Goal: Transaction & Acquisition: Purchase product/service

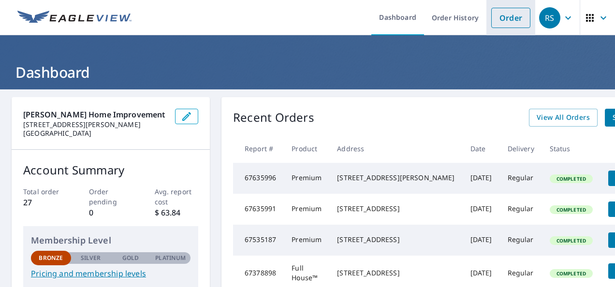
click at [509, 21] on link "Order" at bounding box center [510, 18] width 39 height 20
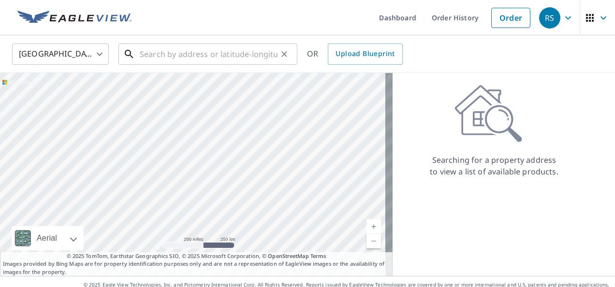
click at [215, 57] on input "text" at bounding box center [209, 54] width 138 height 27
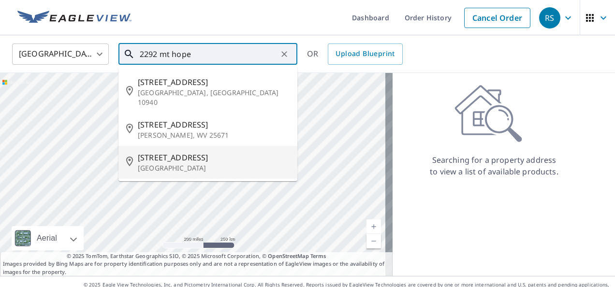
click at [170, 163] on p "[GEOGRAPHIC_DATA]" at bounding box center [214, 168] width 152 height 10
type input "[STREET_ADDRESS]"
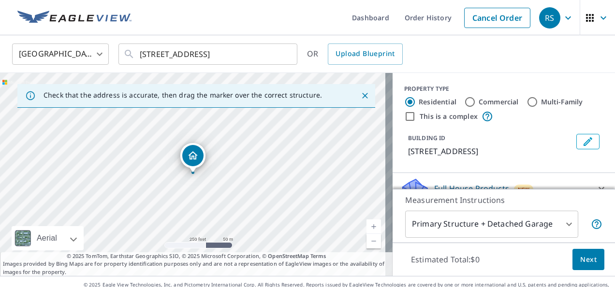
scroll to position [14, 0]
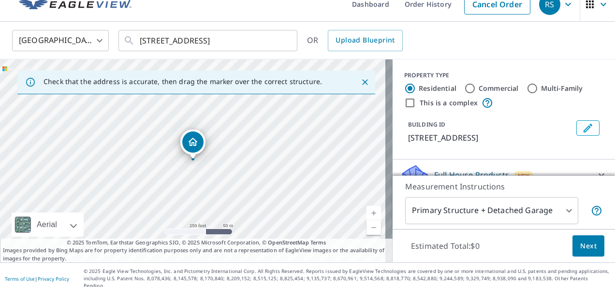
click at [580, 246] on span "Next" at bounding box center [588, 246] width 16 height 12
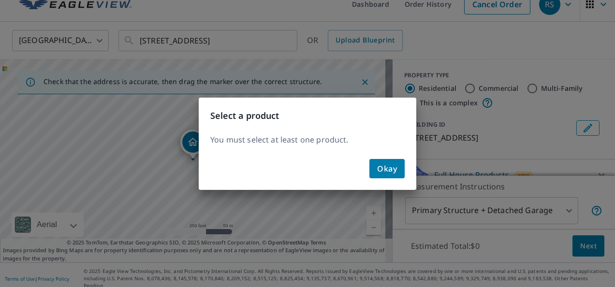
click at [399, 167] on button "Okay" at bounding box center [386, 168] width 35 height 19
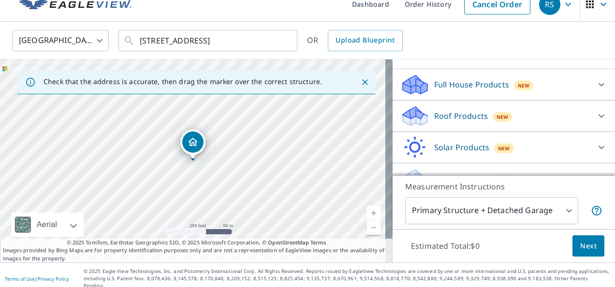
scroll to position [92, 0]
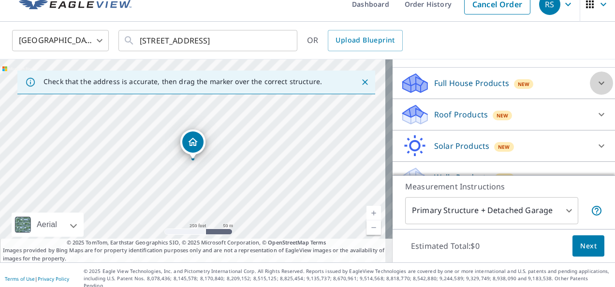
click at [595, 89] on icon at bounding box center [601, 83] width 12 height 12
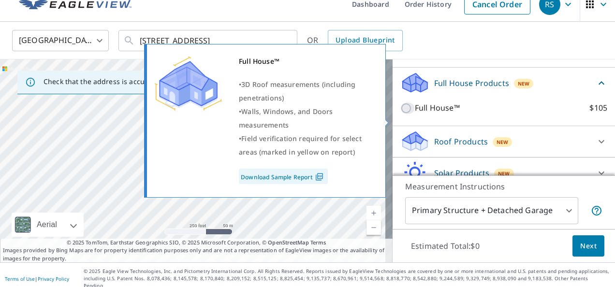
click at [400, 114] on input "Full House™ $105" at bounding box center [407, 108] width 14 height 12
checkbox input "true"
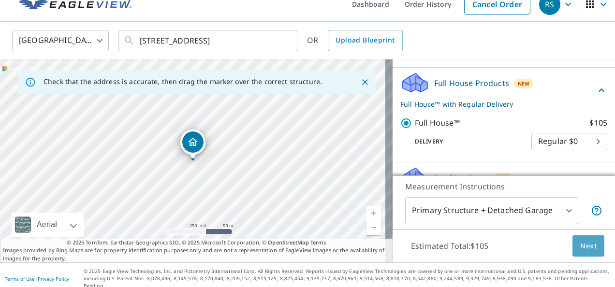
click at [581, 246] on span "Next" at bounding box center [588, 246] width 16 height 12
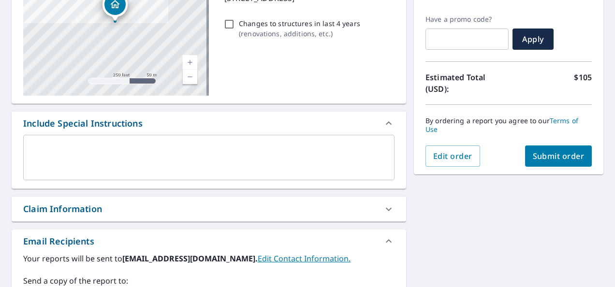
scroll to position [207, 0]
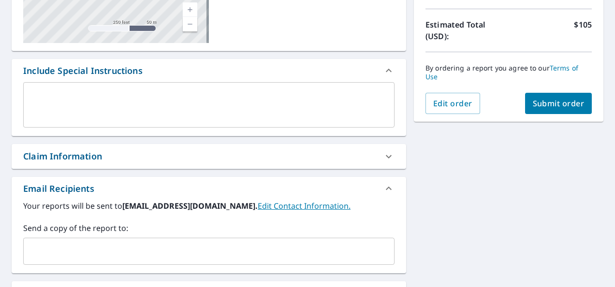
click at [563, 107] on span "Submit order" at bounding box center [558, 103] width 52 height 11
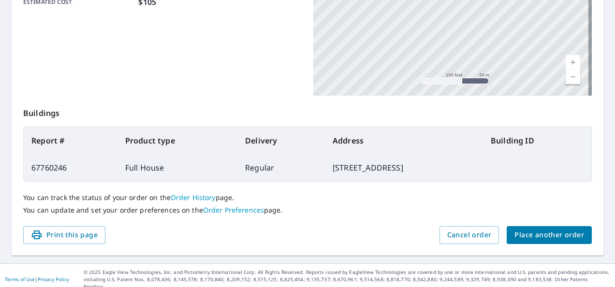
scroll to position [281, 0]
